Goal: Task Accomplishment & Management: Use online tool/utility

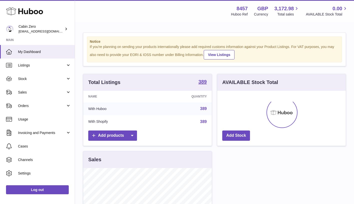
scroll to position [78, 129]
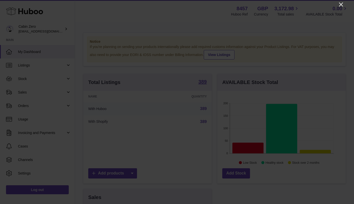
click at [341, 4] on icon "Close" at bounding box center [341, 5] width 4 height 4
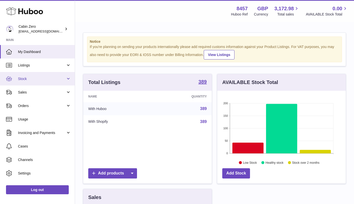
click at [52, 81] on link "Stock" at bounding box center [37, 79] width 75 height 14
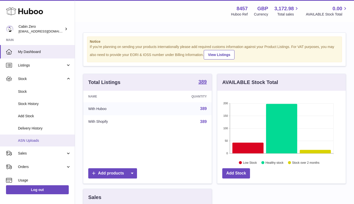
click at [36, 138] on span "ASN Uploads" at bounding box center [44, 140] width 53 height 5
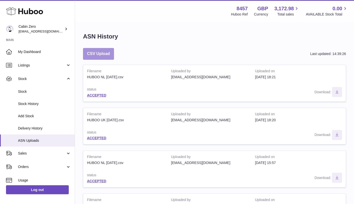
click at [98, 54] on button "CSV Upload" at bounding box center [98, 54] width 31 height 12
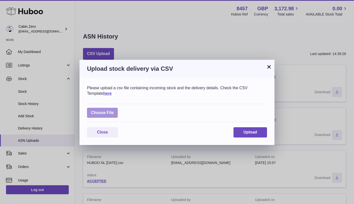
click at [108, 114] on label at bounding box center [102, 113] width 31 height 10
click at [114, 111] on input "file" at bounding box center [114, 110] width 0 height 0
type input "**********"
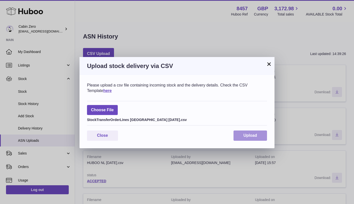
click at [256, 136] on span "Upload" at bounding box center [251, 135] width 14 height 4
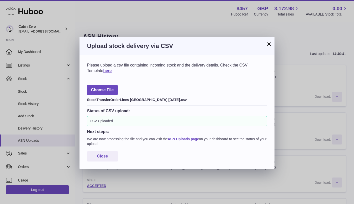
click at [190, 137] on link "ASN Uploads page" at bounding box center [183, 139] width 31 height 4
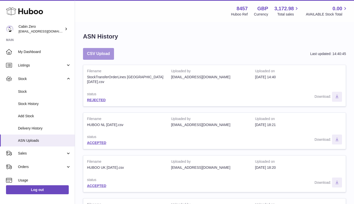
click at [101, 55] on button "CSV Upload" at bounding box center [98, 54] width 31 height 12
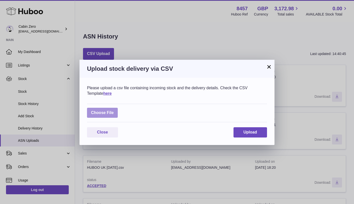
click at [104, 115] on label at bounding box center [102, 113] width 31 height 10
click at [114, 111] on input "file" at bounding box center [114, 110] width 0 height 0
type input "**********"
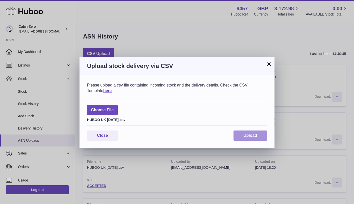
click at [255, 134] on span "Upload" at bounding box center [251, 135] width 14 height 4
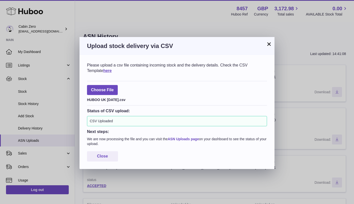
click at [188, 137] on link "ASN Uploads page" at bounding box center [183, 139] width 31 height 4
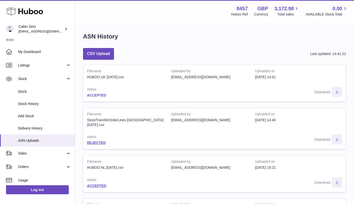
click at [101, 95] on link "ACCEPTED" at bounding box center [96, 95] width 19 height 4
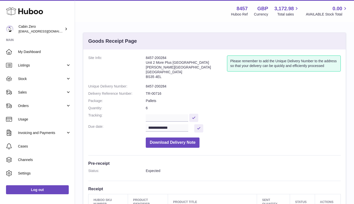
drag, startPoint x: 146, startPoint y: 57, endPoint x: 169, endPoint y: 57, distance: 22.5
click at [169, 57] on address "8457-200284 Unit 2 More Plus Central Park Hudson Ave Severn Beach BS35 4EL" at bounding box center [186, 69] width 81 height 26
copy address "8457-200284"
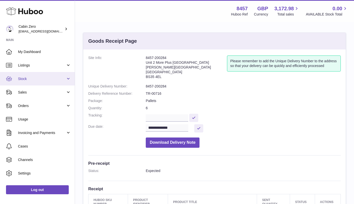
click at [66, 80] on link "Stock" at bounding box center [37, 79] width 75 height 14
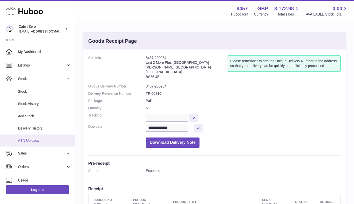
click at [37, 137] on link "ASN Uploads" at bounding box center [37, 141] width 75 height 12
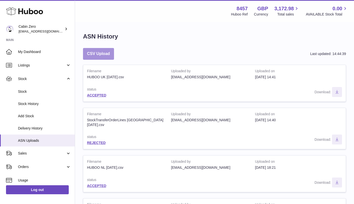
click at [100, 55] on button "CSV Upload" at bounding box center [98, 54] width 31 height 12
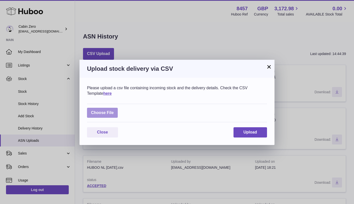
click at [109, 112] on label at bounding box center [102, 113] width 31 height 10
click at [114, 111] on input "file" at bounding box center [114, 110] width 0 height 0
type input "**********"
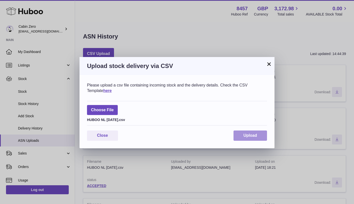
click at [259, 135] on button "Upload" at bounding box center [251, 136] width 34 height 10
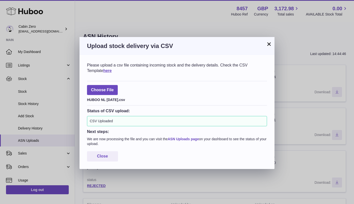
click at [196, 139] on link "ASN Uploads page" at bounding box center [183, 139] width 31 height 4
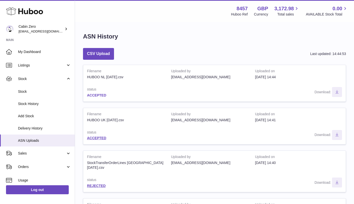
click at [99, 95] on link "ACCEPTED" at bounding box center [96, 95] width 19 height 4
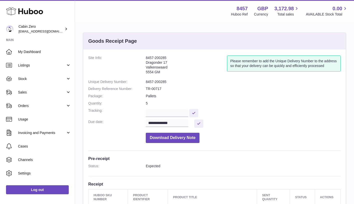
drag, startPoint x: 146, startPoint y: 57, endPoint x: 174, endPoint y: 57, distance: 27.8
click at [174, 57] on address "8457-200285 Dragonder 17 Valkenswaard 5554 GM" at bounding box center [186, 67] width 81 height 22
copy address "8457-200285"
